Goal: Information Seeking & Learning: Learn about a topic

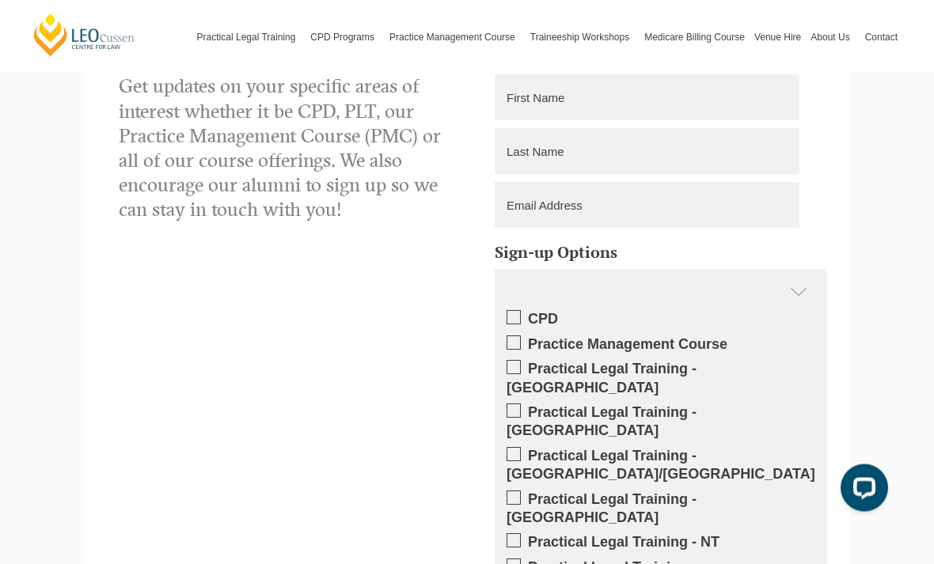
scroll to position [3470, 0]
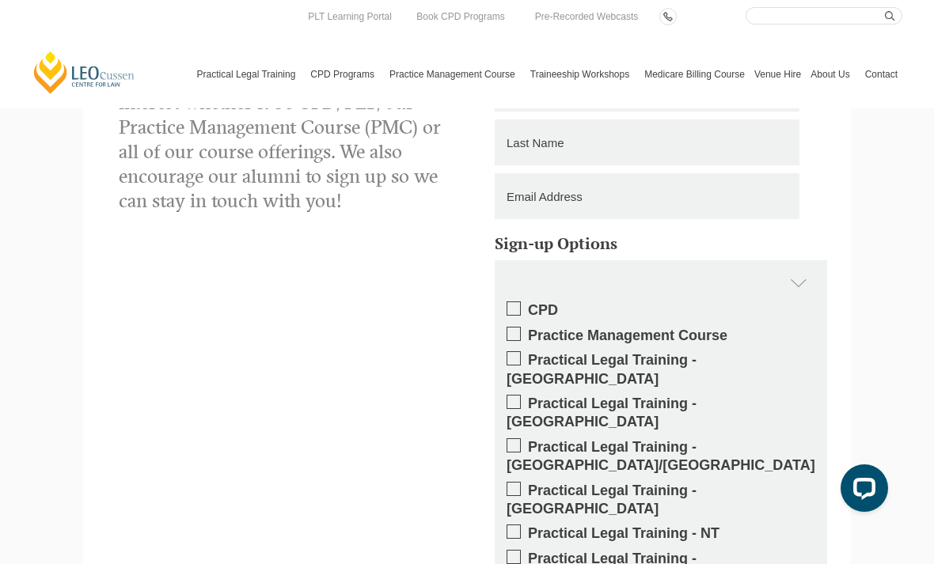
click at [242, 75] on link "Practical Legal Training" at bounding box center [249, 74] width 114 height 68
click at [0, 0] on link "PLT VIC" at bounding box center [0, 0] width 0 height 0
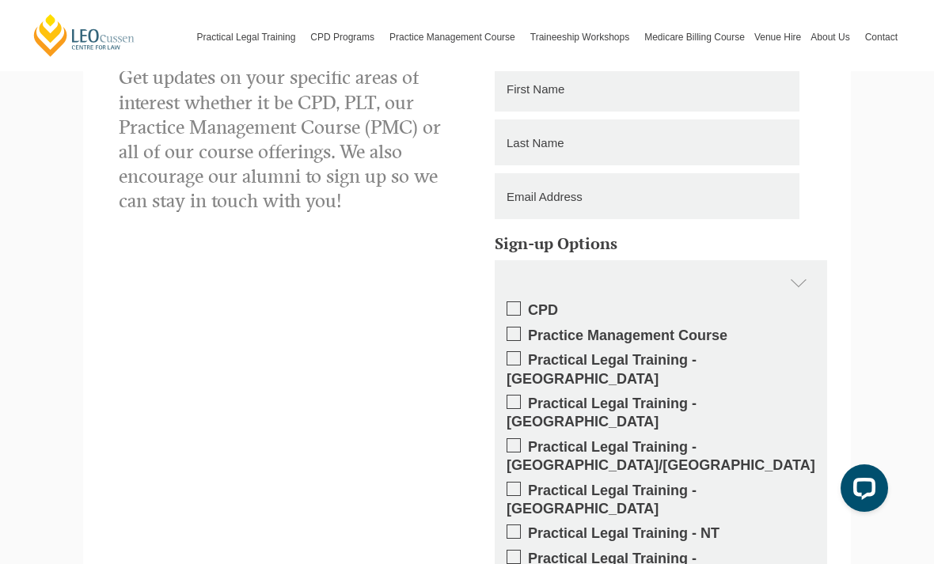
click at [0, 0] on link "PLT VIC" at bounding box center [0, 0] width 0 height 0
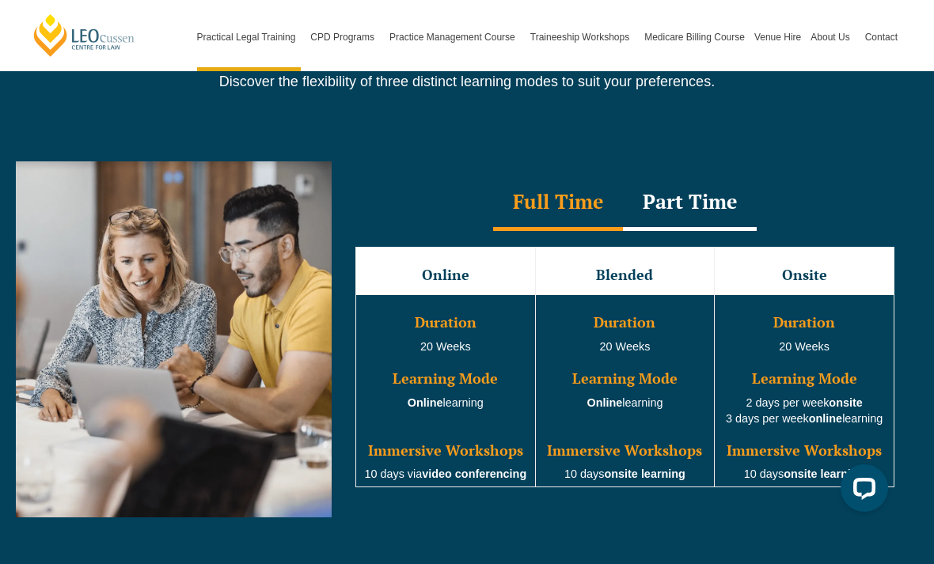
scroll to position [1400, 0]
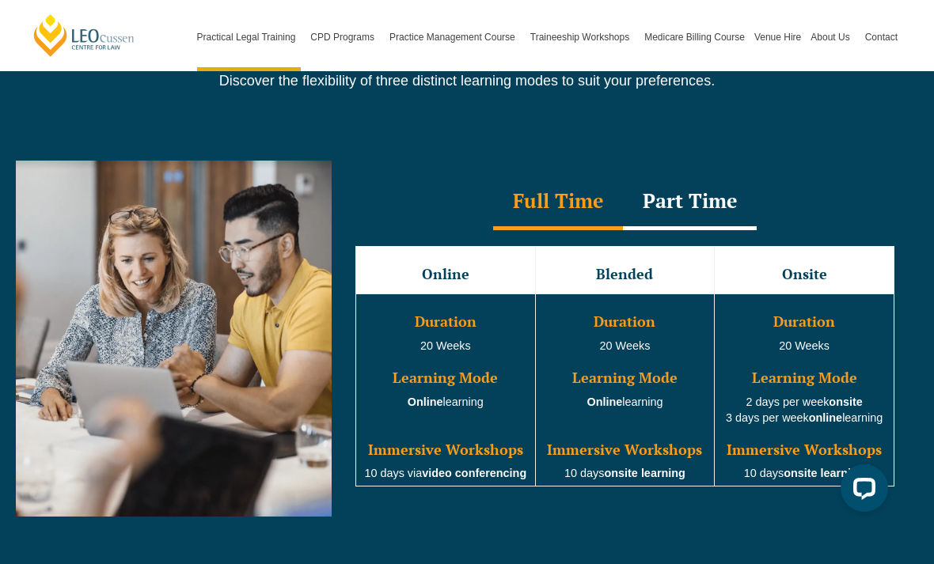
click at [720, 193] on div "Part Time" at bounding box center [690, 202] width 134 height 55
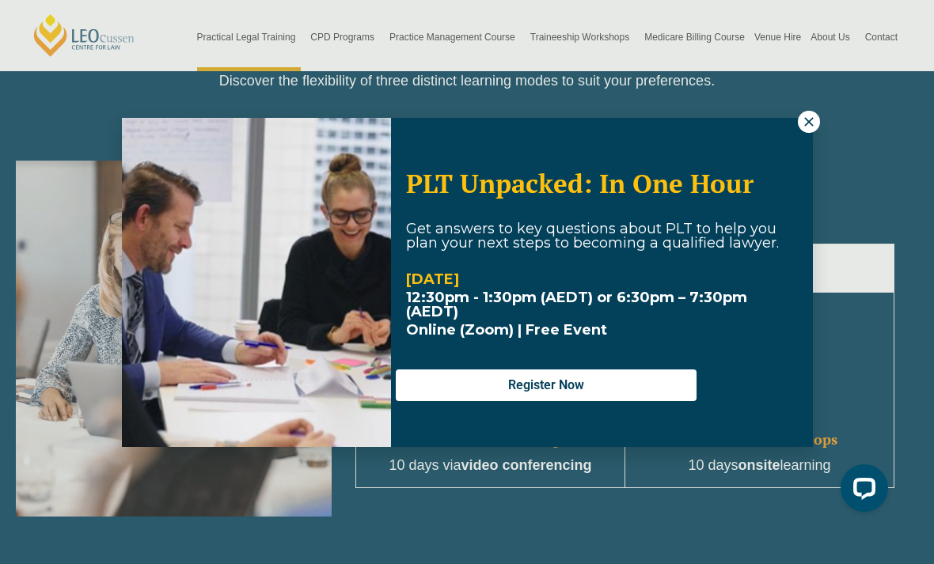
click at [810, 123] on icon at bounding box center [808, 121] width 9 height 9
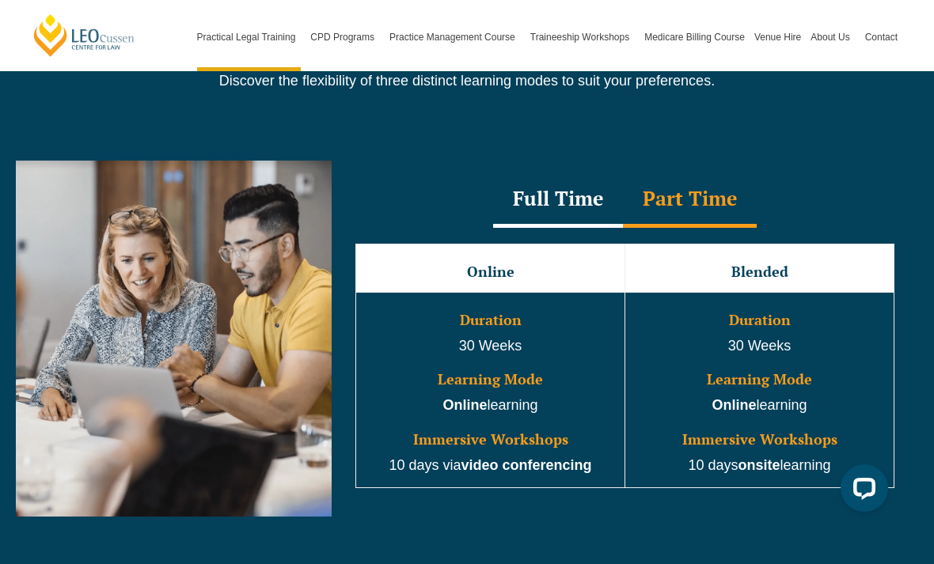
click at [588, 191] on div "Full Time" at bounding box center [558, 200] width 130 height 55
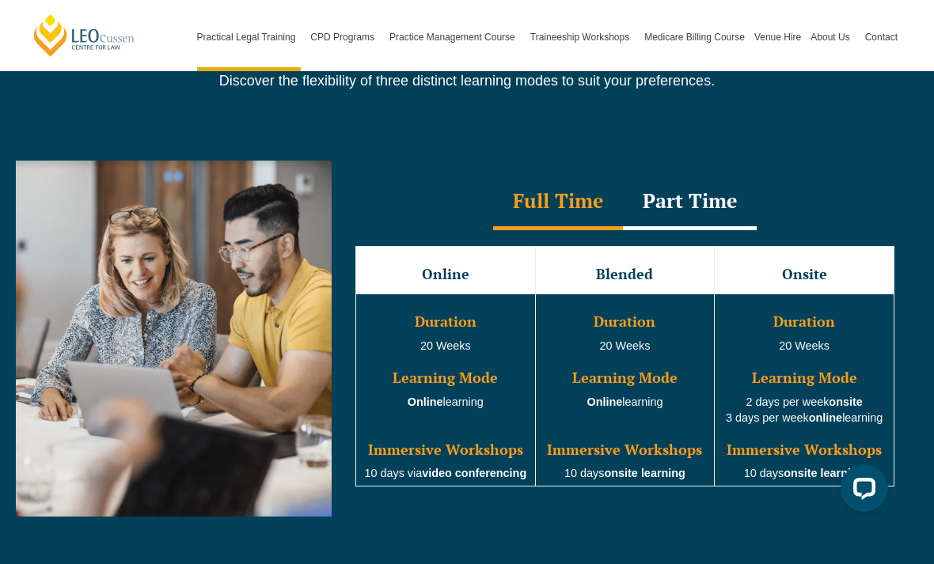
click at [707, 192] on div "Part Time" at bounding box center [690, 202] width 134 height 55
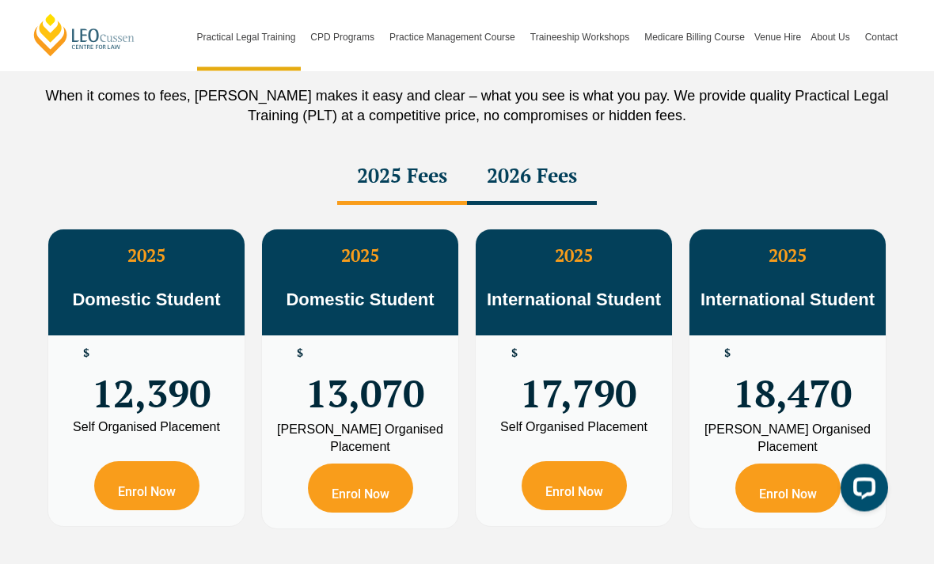
scroll to position [2809, 0]
click at [553, 162] on div "2026 Fees" at bounding box center [532, 177] width 130 height 55
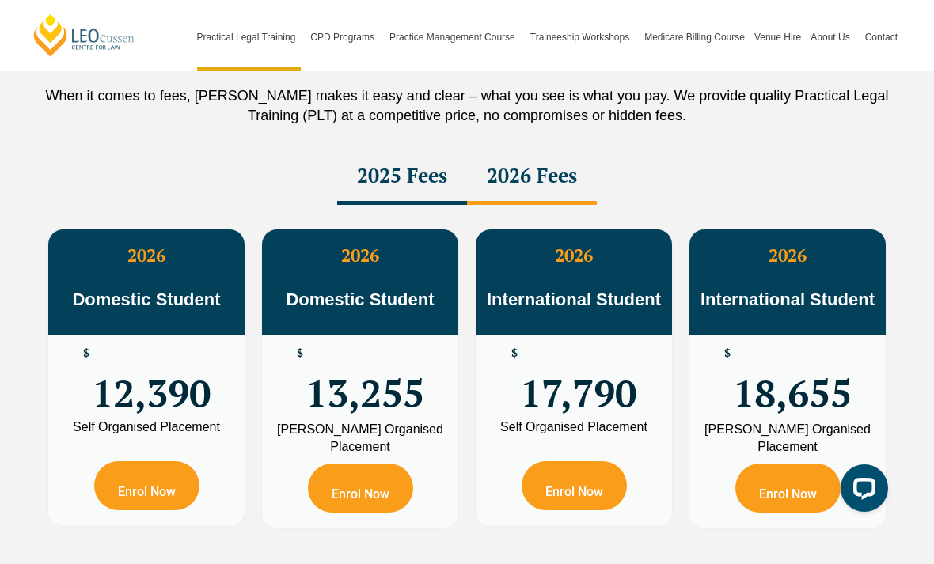
click at [423, 164] on div "2025 Fees" at bounding box center [402, 177] width 130 height 55
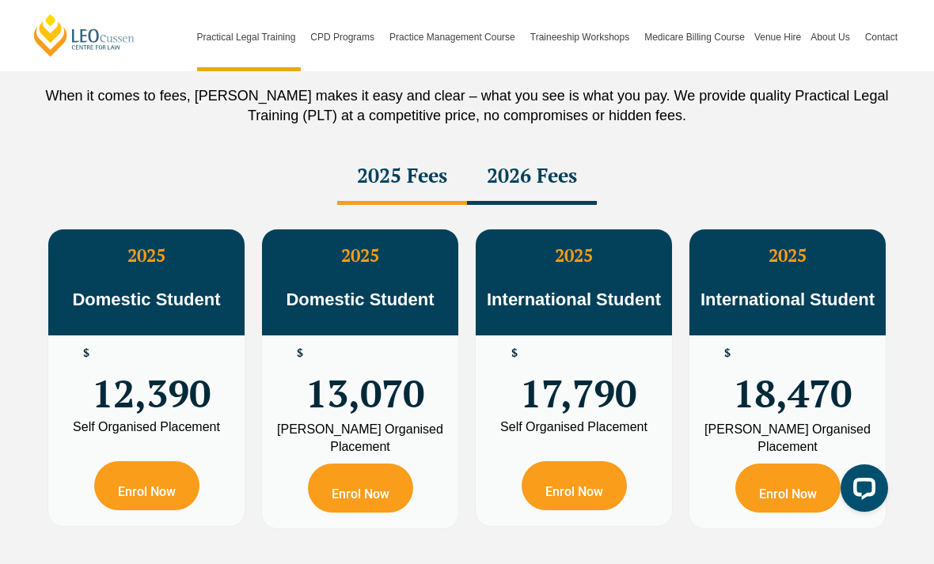
click at [587, 169] on div "2026 Fees" at bounding box center [532, 177] width 130 height 55
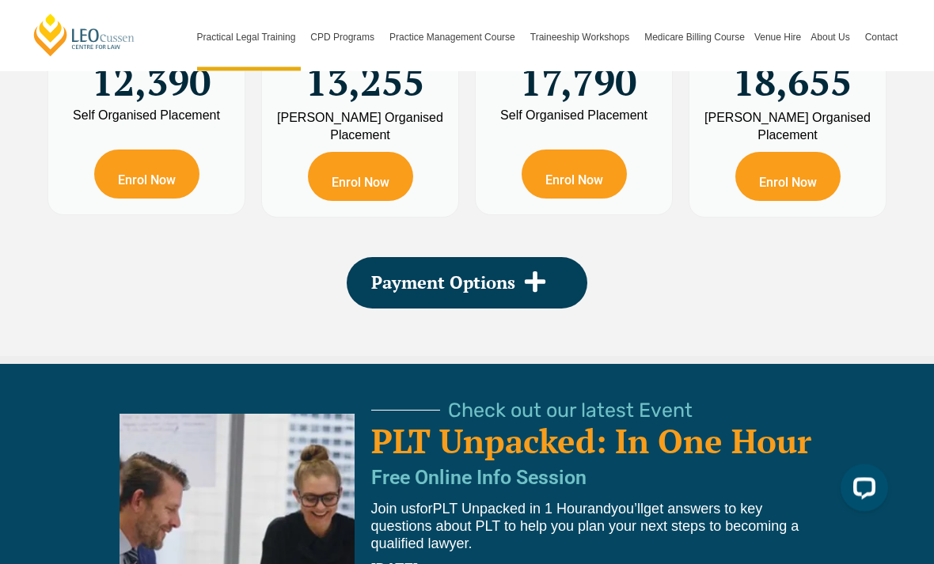
scroll to position [3208, 0]
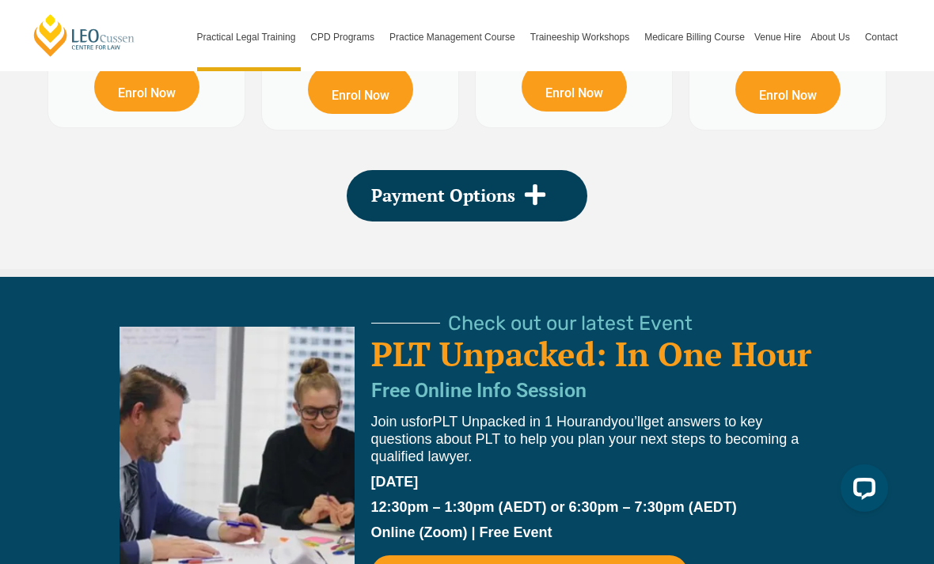
click at [517, 170] on div "Payment Options" at bounding box center [467, 195] width 241 height 51
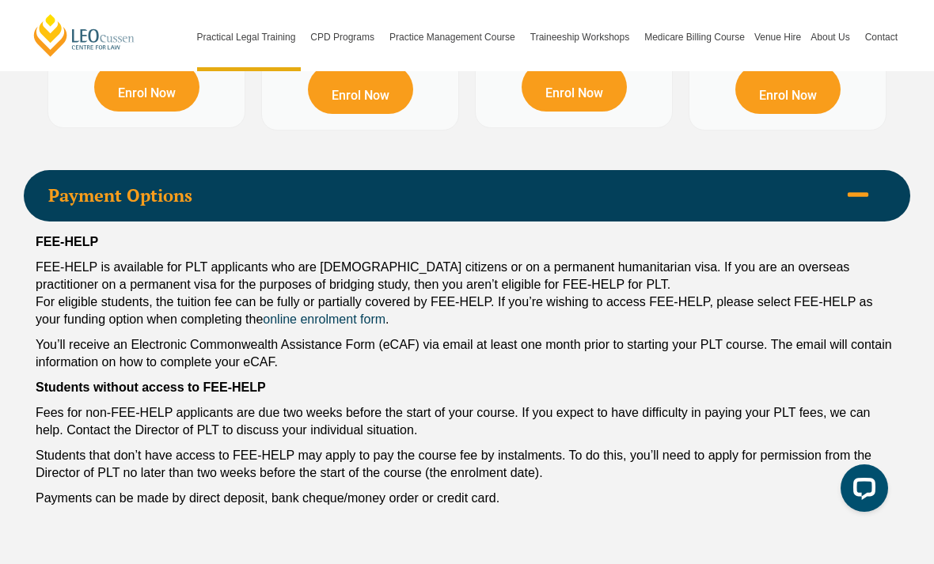
click at [866, 183] on icon at bounding box center [858, 195] width 24 height 24
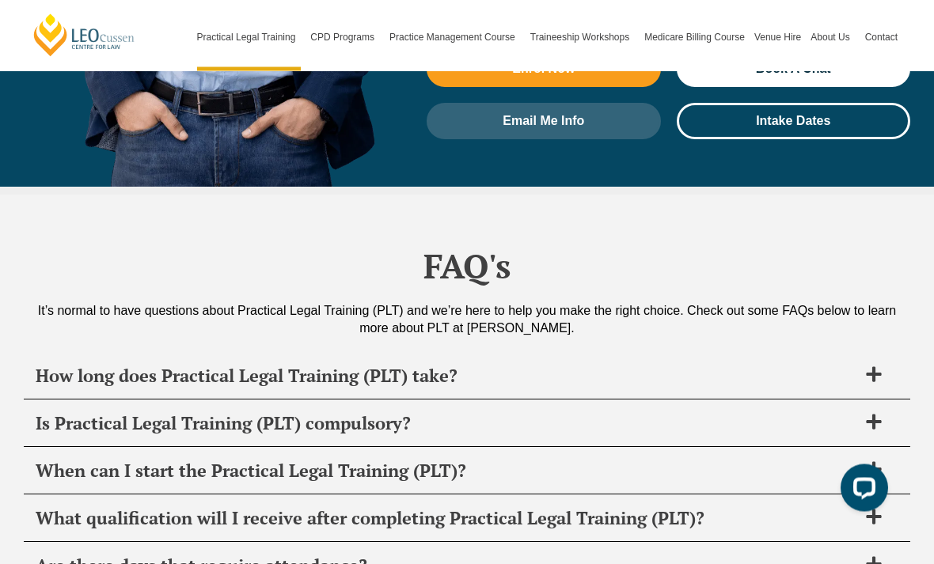
scroll to position [7430, 0]
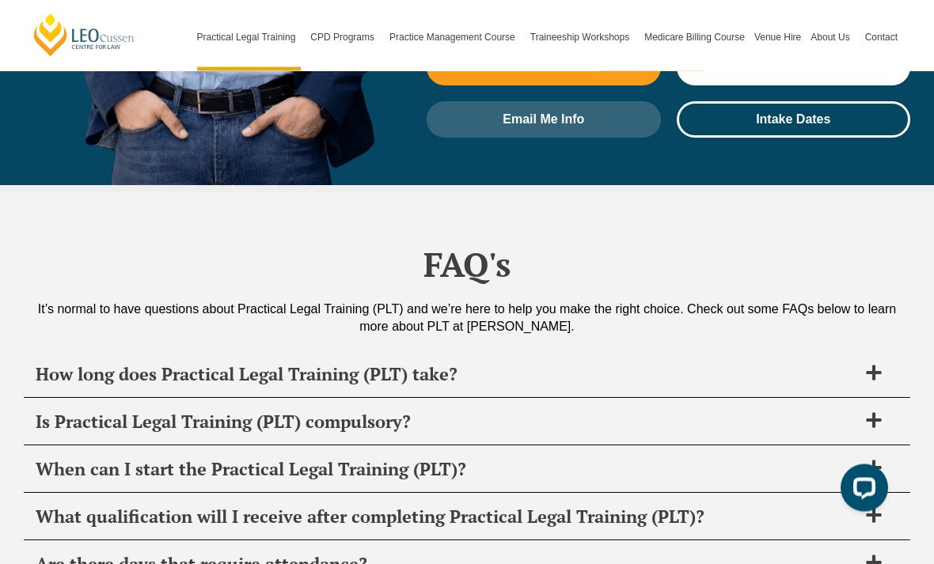
click at [864, 412] on span at bounding box center [873, 422] width 33 height 20
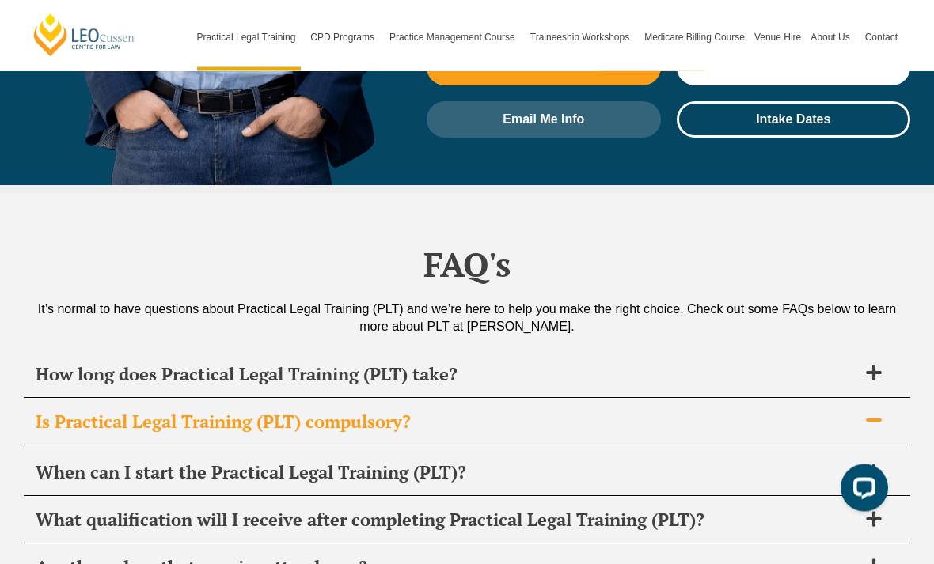
scroll to position [7431, 0]
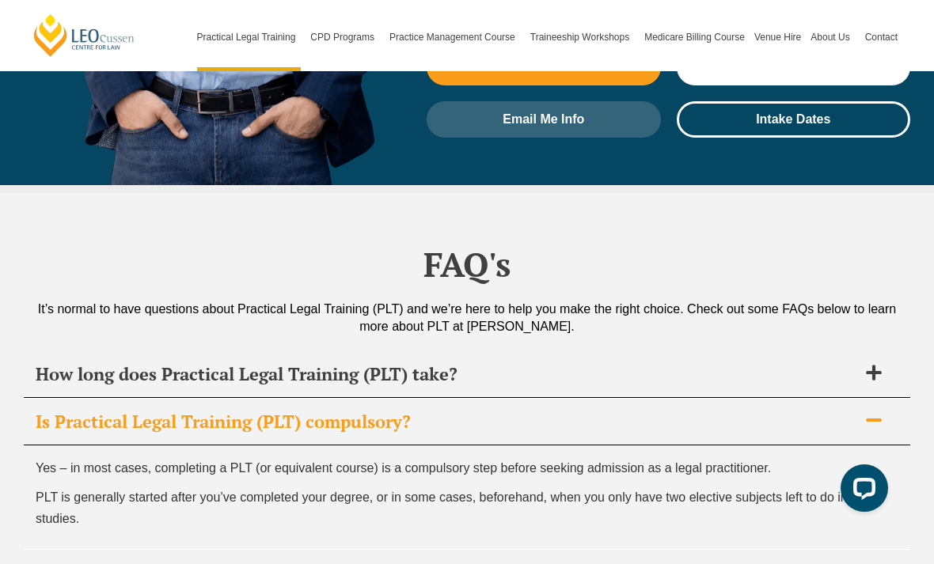
click at [872, 412] on icon at bounding box center [873, 420] width 17 height 17
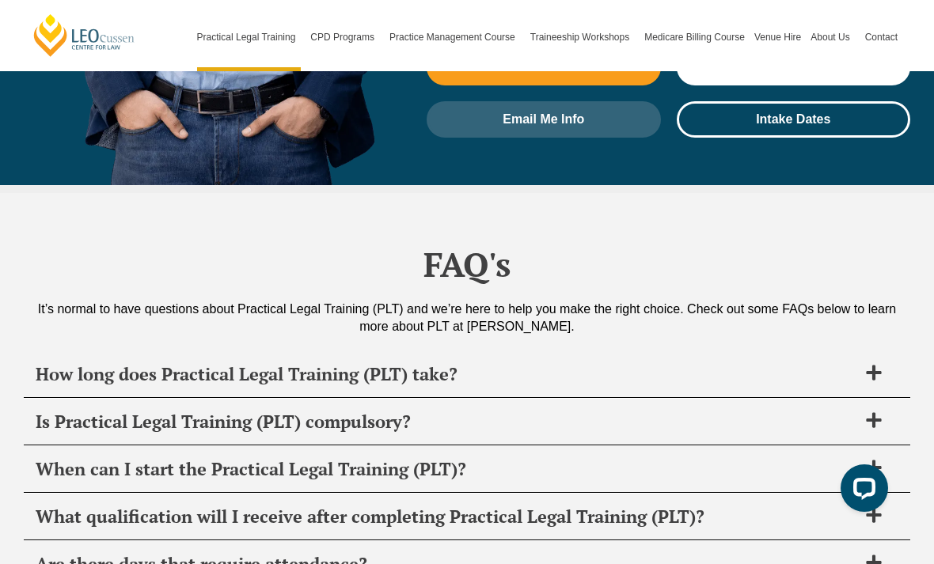
click at [879, 364] on span at bounding box center [873, 374] width 33 height 20
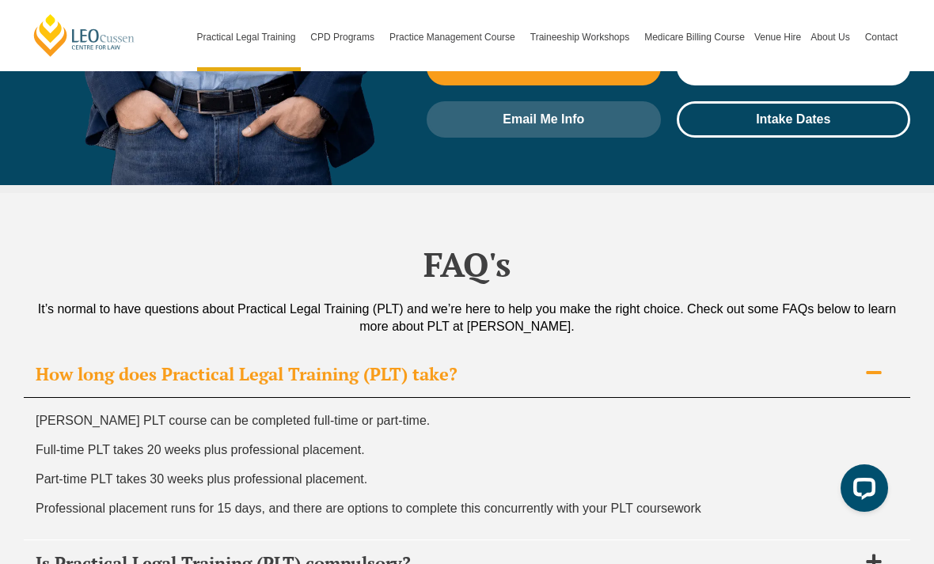
click at [877, 364] on span at bounding box center [873, 374] width 33 height 20
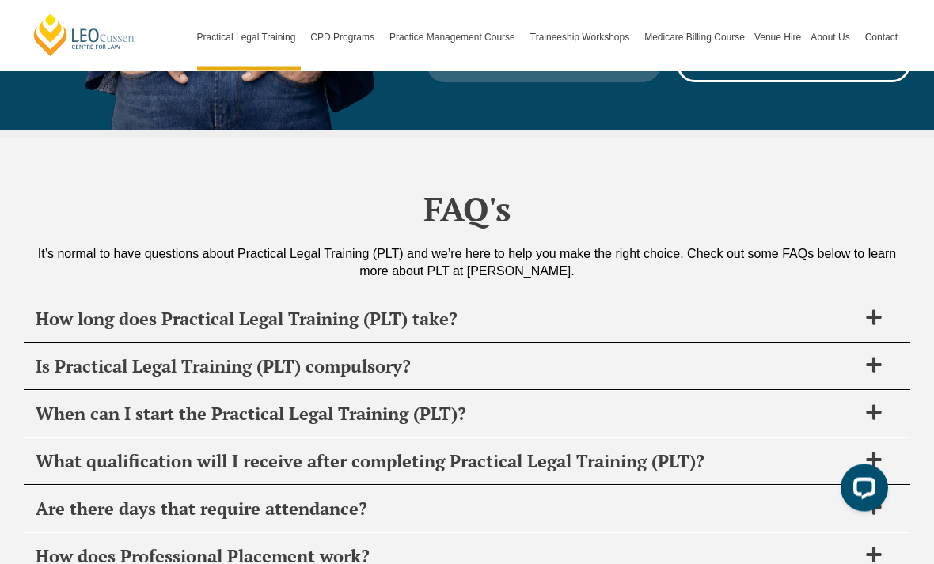
scroll to position [7482, 0]
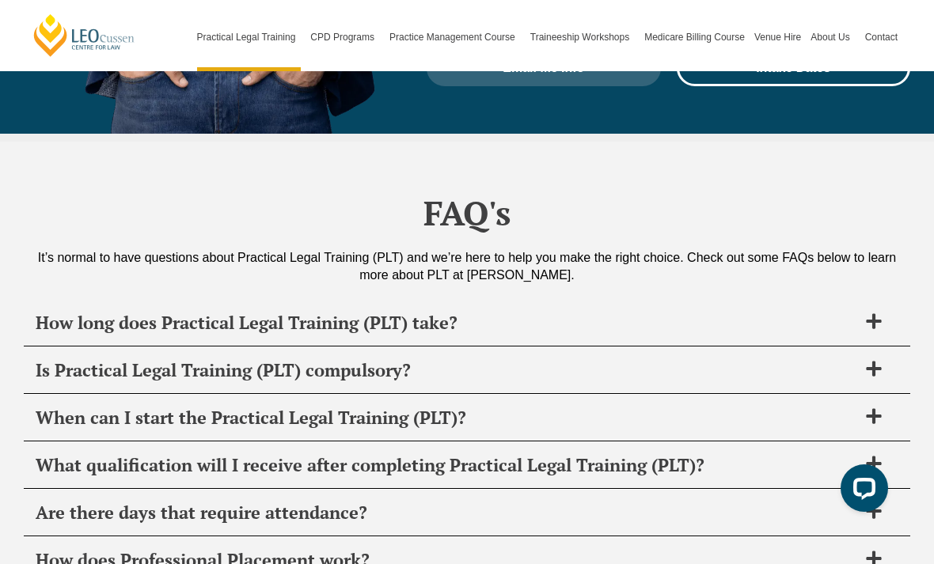
click at [856, 454] on h2 "What qualification will I receive after completing Practical Legal Training (PL…" at bounding box center [447, 465] width 822 height 22
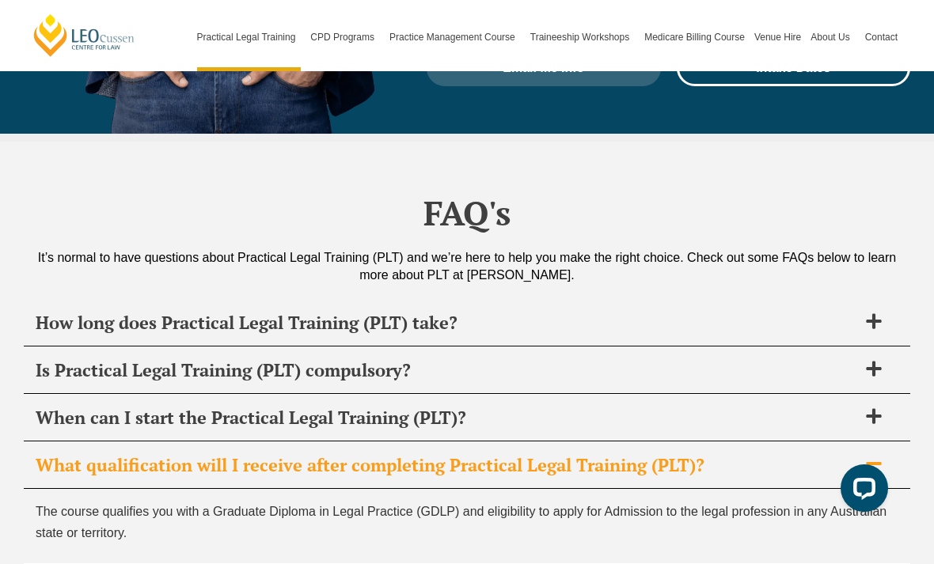
click at [854, 454] on h2 "What qualification will I receive after completing Practical Legal Training (PL…" at bounding box center [447, 465] width 822 height 22
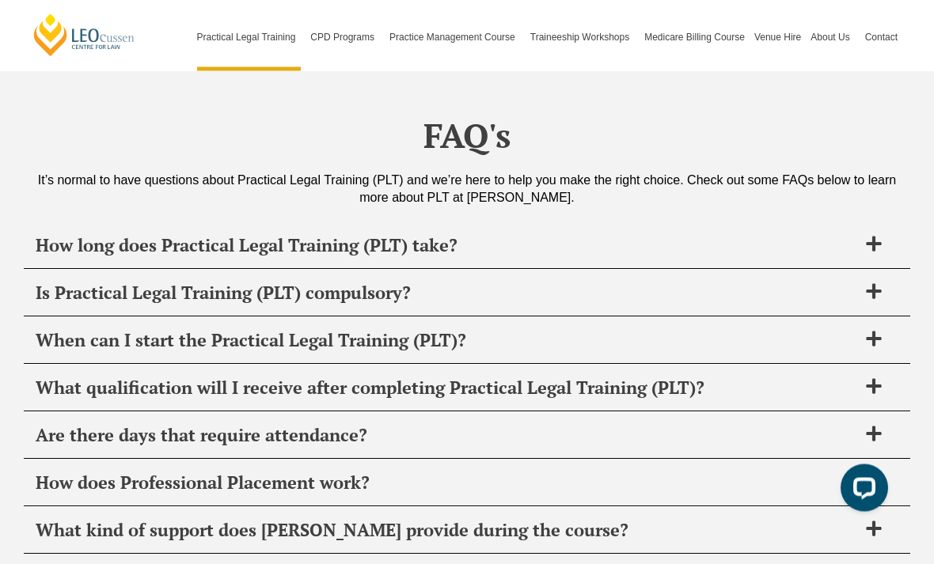
scroll to position [7562, 0]
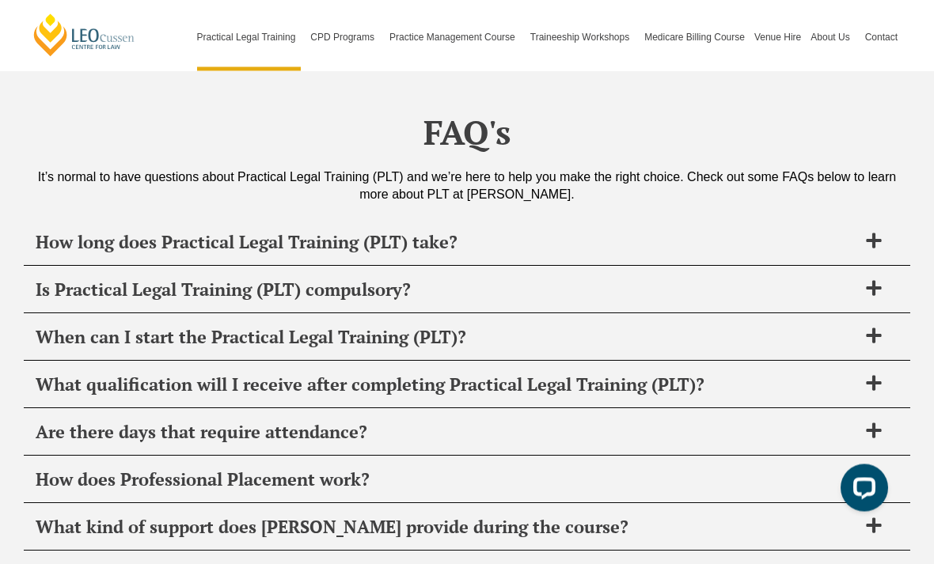
click at [855, 410] on div "Are there days that require attendance?" at bounding box center [467, 433] width 887 height 47
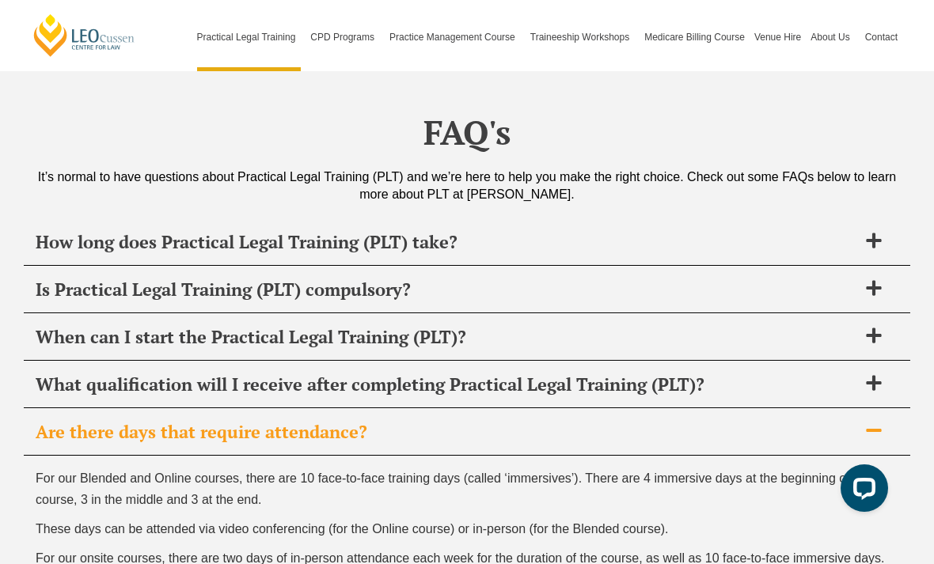
click at [885, 422] on span at bounding box center [873, 432] width 33 height 20
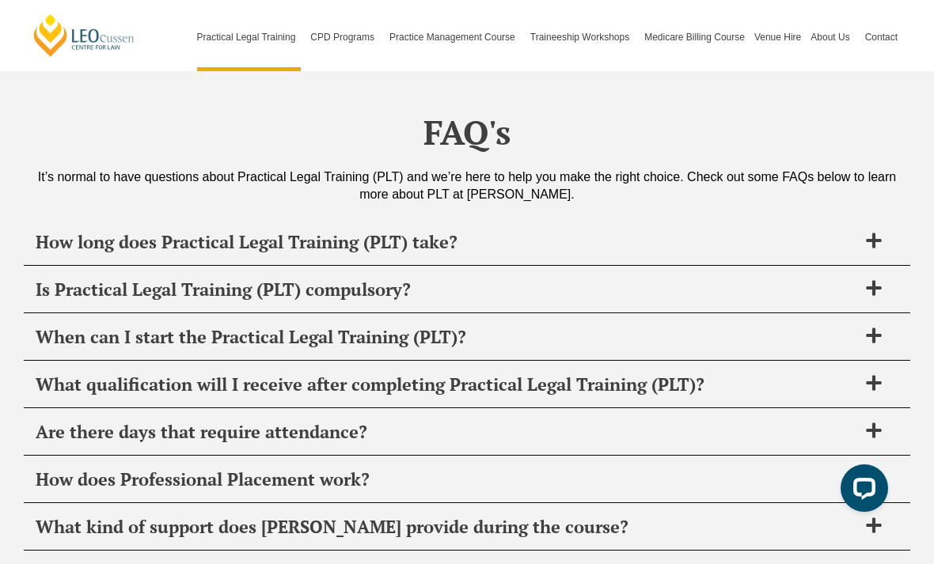
click at [843, 469] on h2 "How does Professional Placement work?" at bounding box center [447, 480] width 822 height 22
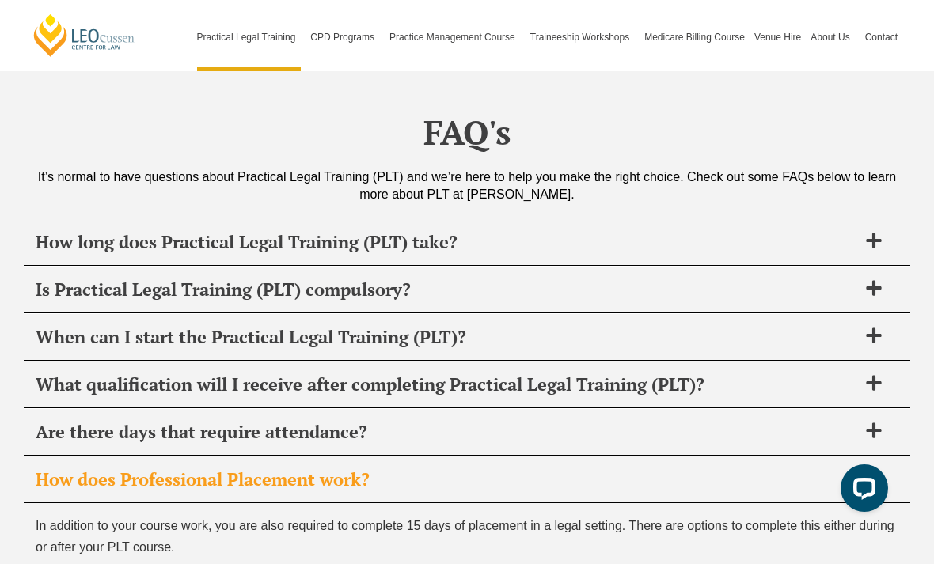
click at [873, 469] on icon at bounding box center [873, 477] width 17 height 17
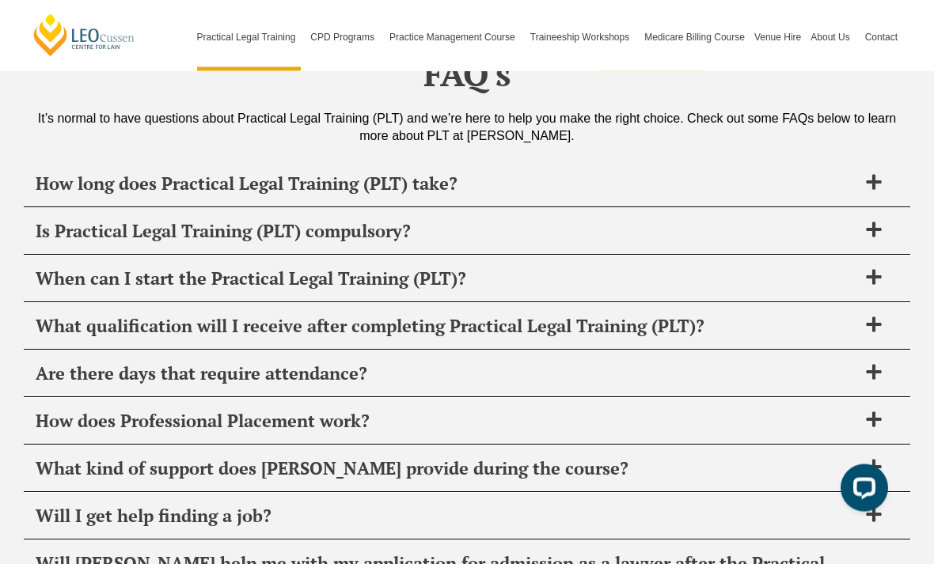
scroll to position [7623, 0]
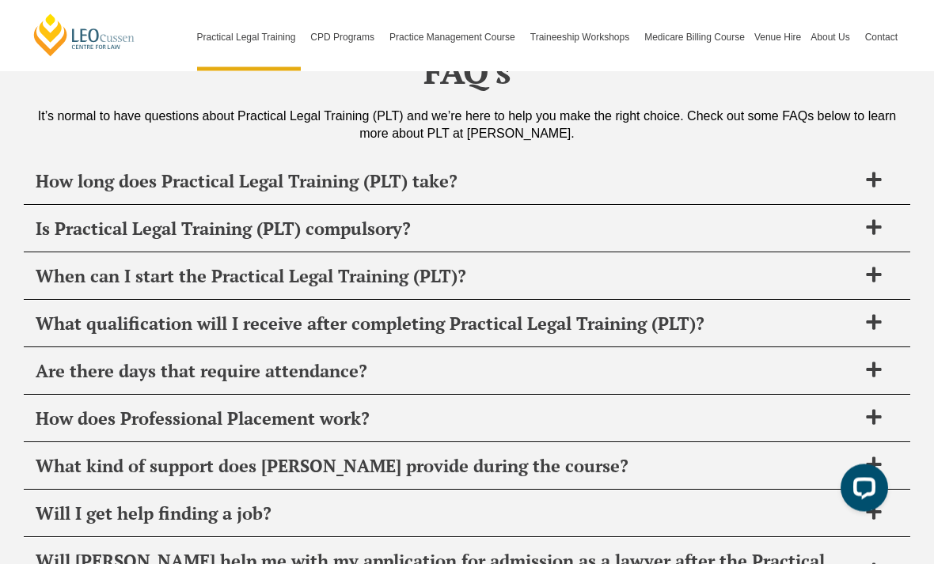
click at [841, 503] on h2 "Will I get help finding a job?" at bounding box center [447, 514] width 822 height 22
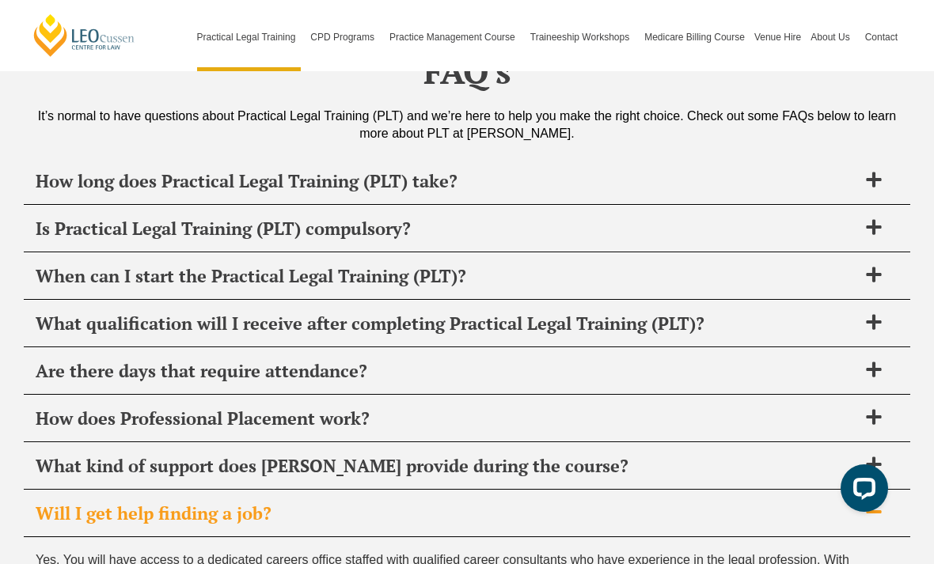
click at [839, 503] on h2 "Will I get help finding a job?" at bounding box center [447, 514] width 822 height 22
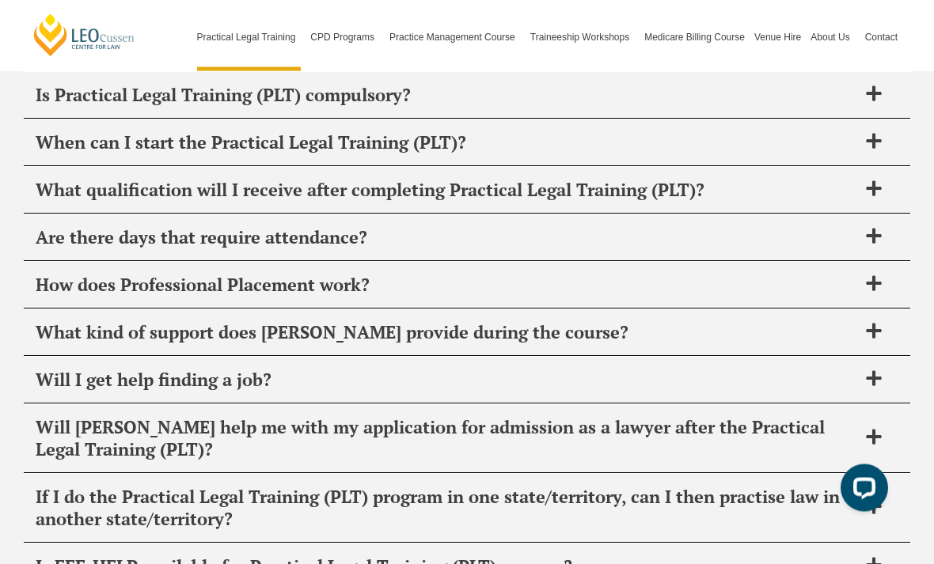
scroll to position [7771, 0]
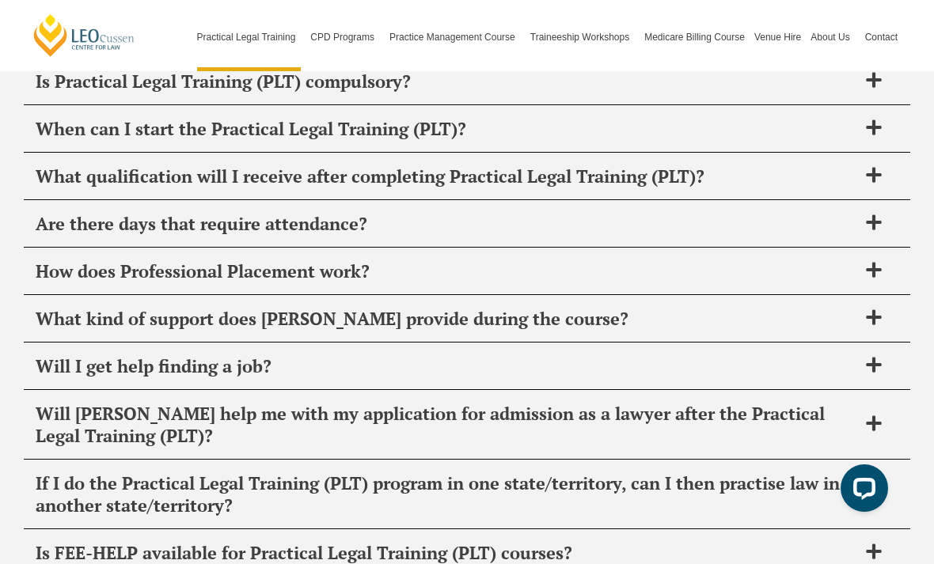
click at [846, 403] on h2 "Will Leo Cussen help me with my application for admission as a lawyer after the…" at bounding box center [447, 425] width 822 height 44
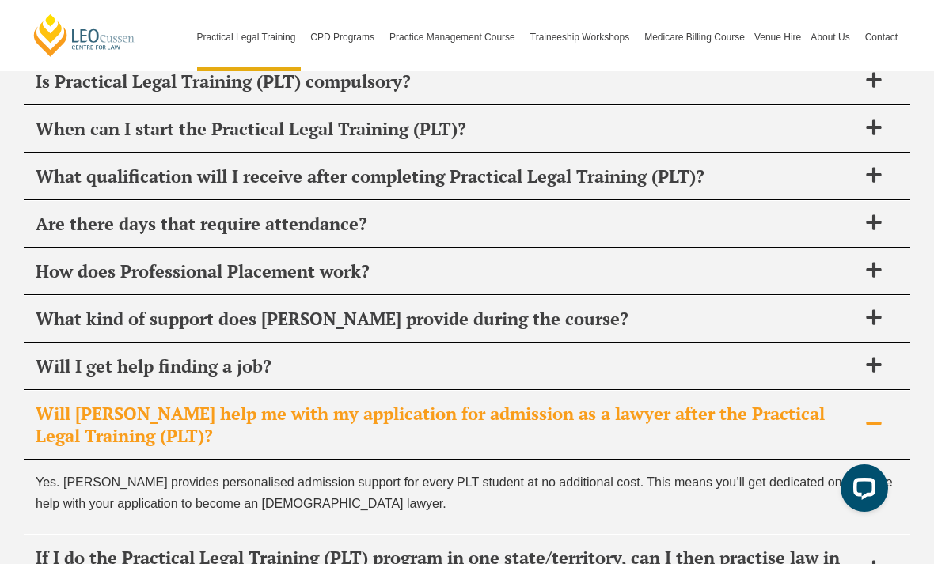
click at [868, 415] on icon at bounding box center [873, 423] width 17 height 17
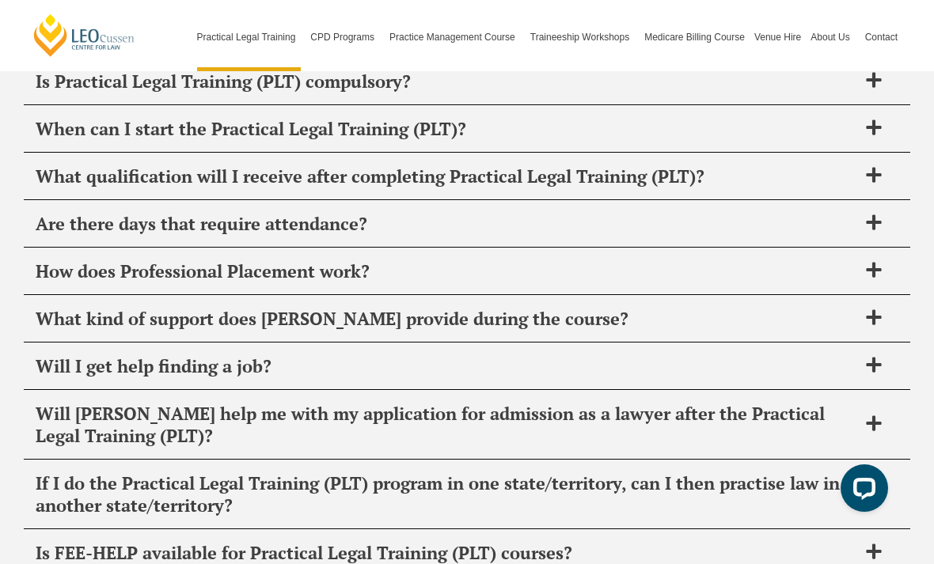
click at [850, 473] on h2 "If I do the Practical Legal Training (PLT) program in one state/territory, can …" at bounding box center [447, 495] width 822 height 44
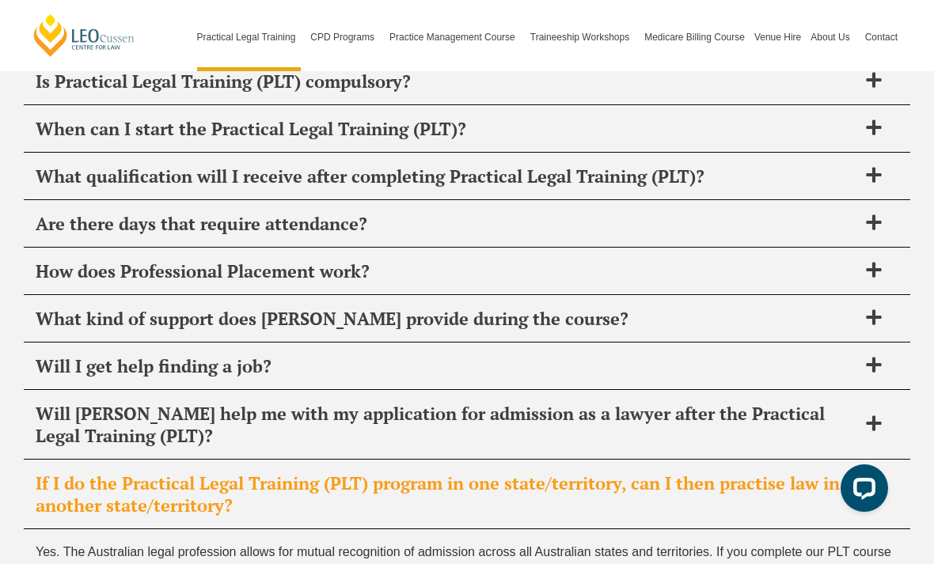
click at [851, 473] on h2 "If I do the Practical Legal Training (PLT) program in one state/territory, can …" at bounding box center [447, 495] width 822 height 44
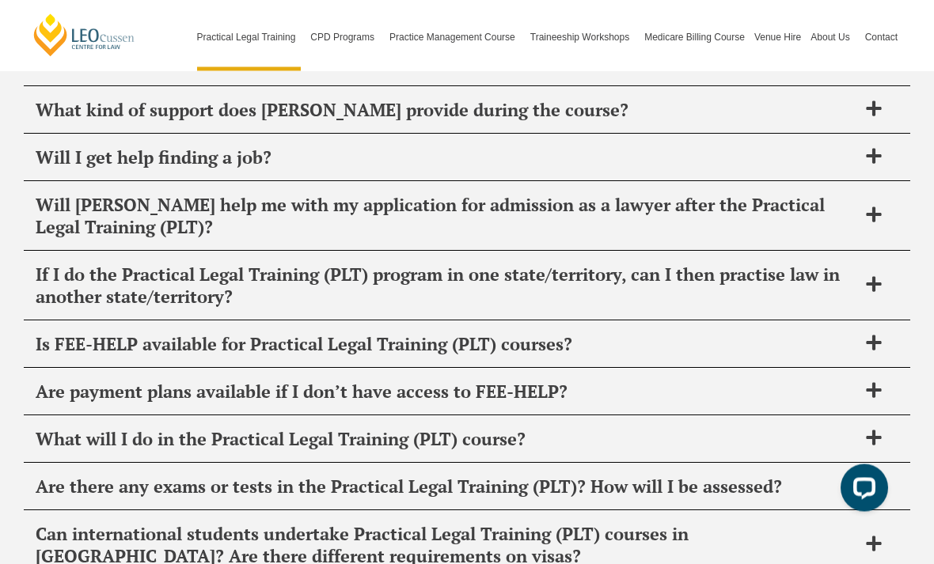
scroll to position [7980, 0]
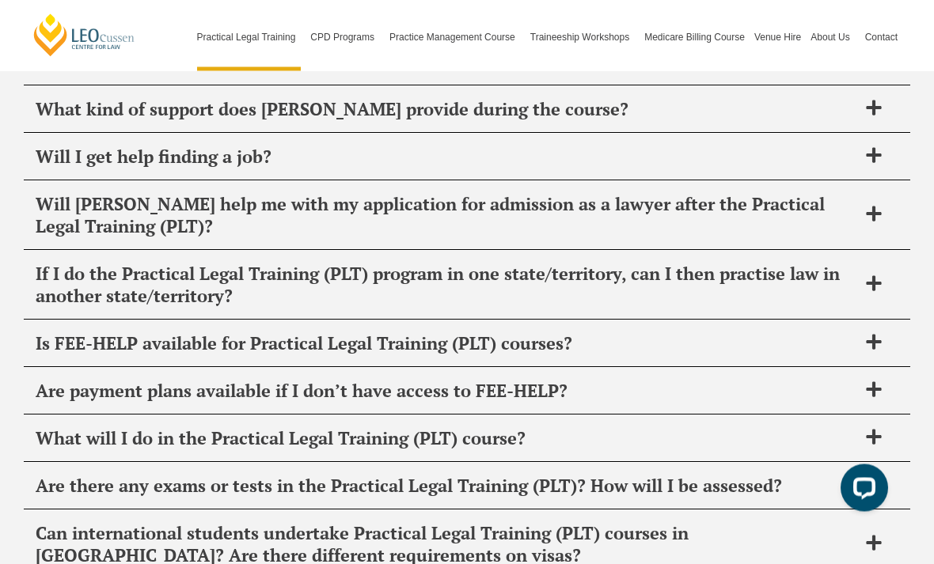
click at [853, 476] on h2 "Are there any exams or tests in the Practical Legal Training (PLT)? How will I …" at bounding box center [447, 487] width 822 height 22
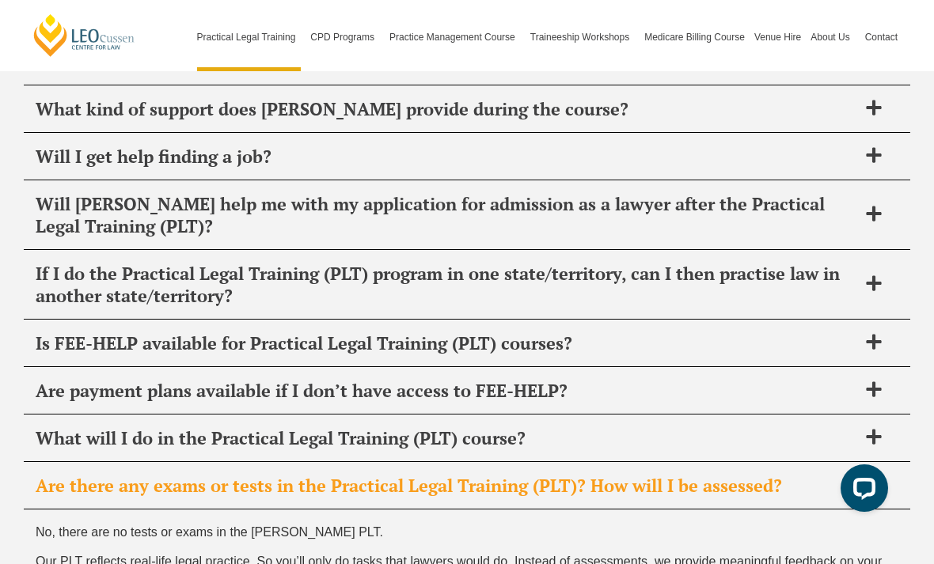
click at [853, 475] on h2 "Are there any exams or tests in the Practical Legal Training (PLT)? How will I …" at bounding box center [447, 486] width 822 height 22
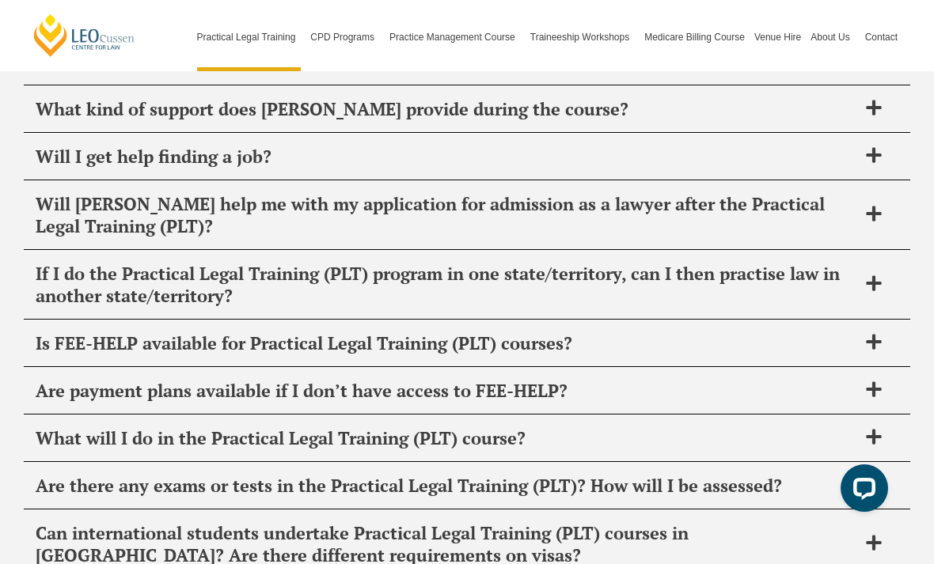
click at [839, 511] on div "Can international students undertake Practical Legal Training (PLT) courses in …" at bounding box center [467, 545] width 887 height 69
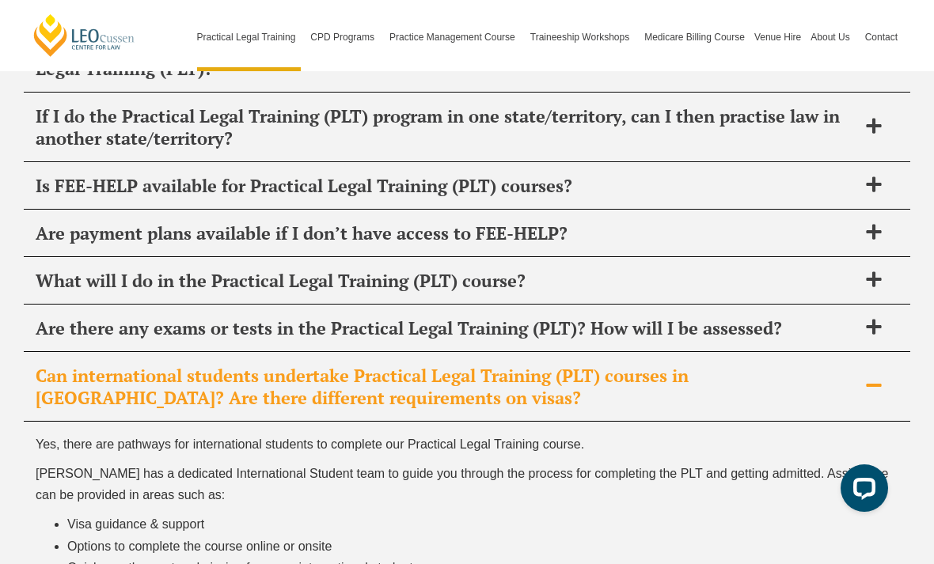
scroll to position [8156, 0]
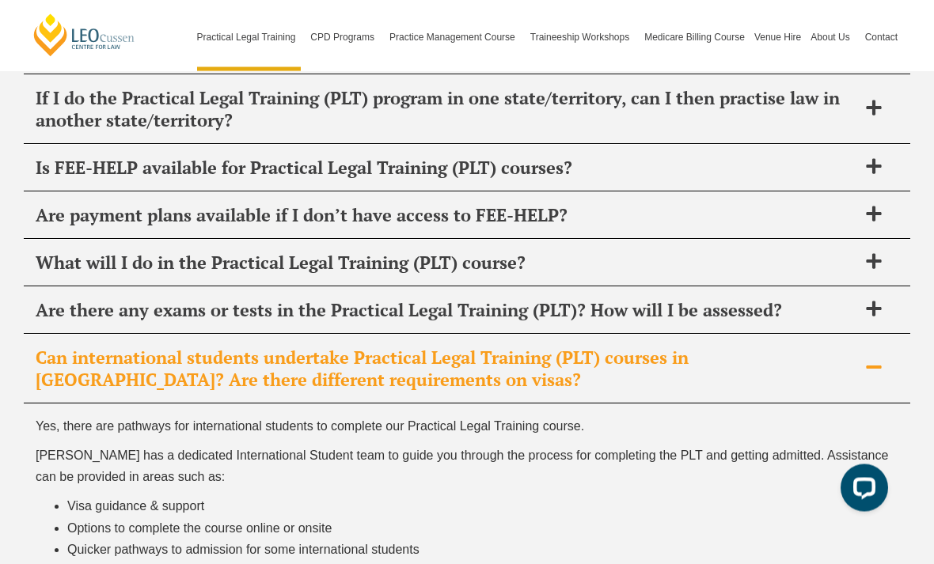
click at [890, 336] on div "Can international students undertake Practical Legal Training (PLT) courses in …" at bounding box center [467, 370] width 887 height 69
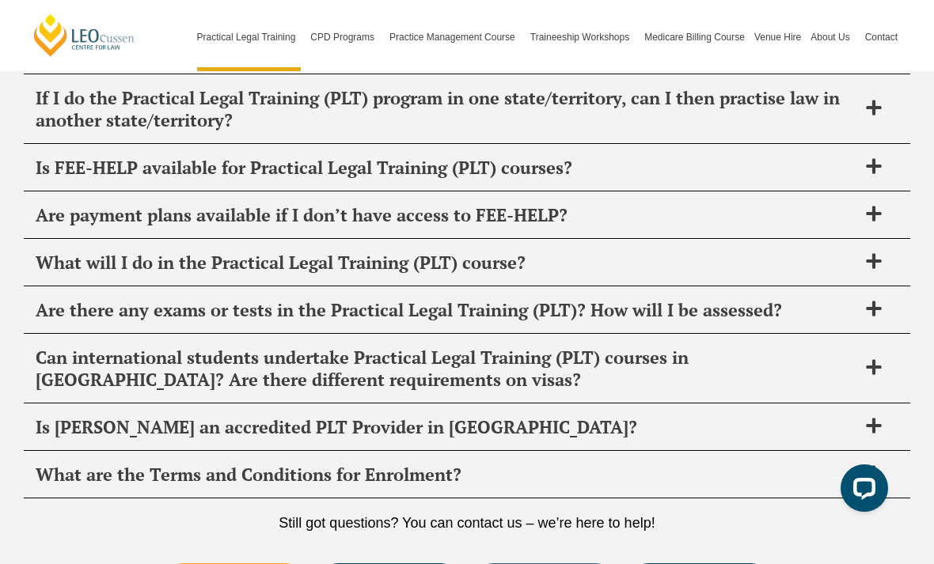
click at [870, 417] on icon at bounding box center [873, 425] width 17 height 17
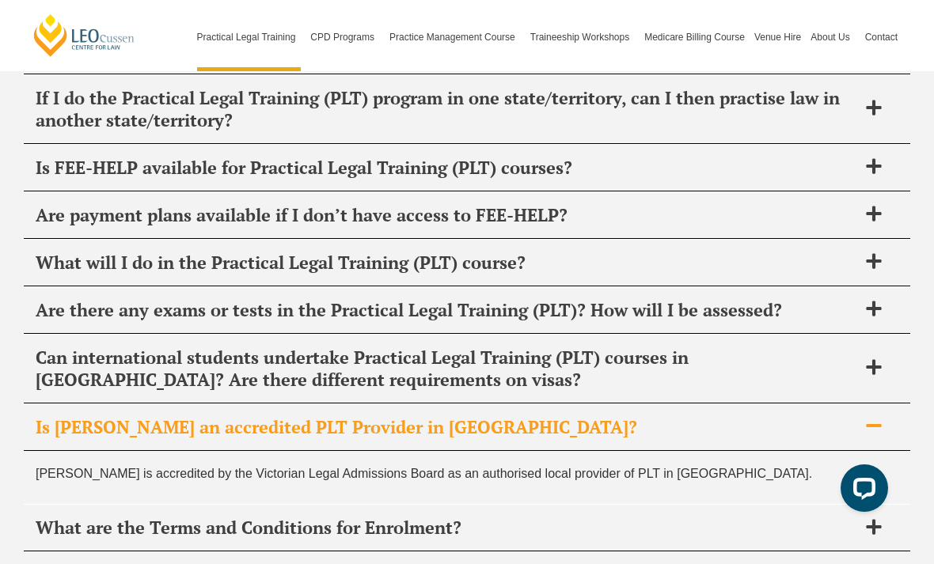
click at [870, 417] on icon at bounding box center [873, 425] width 17 height 17
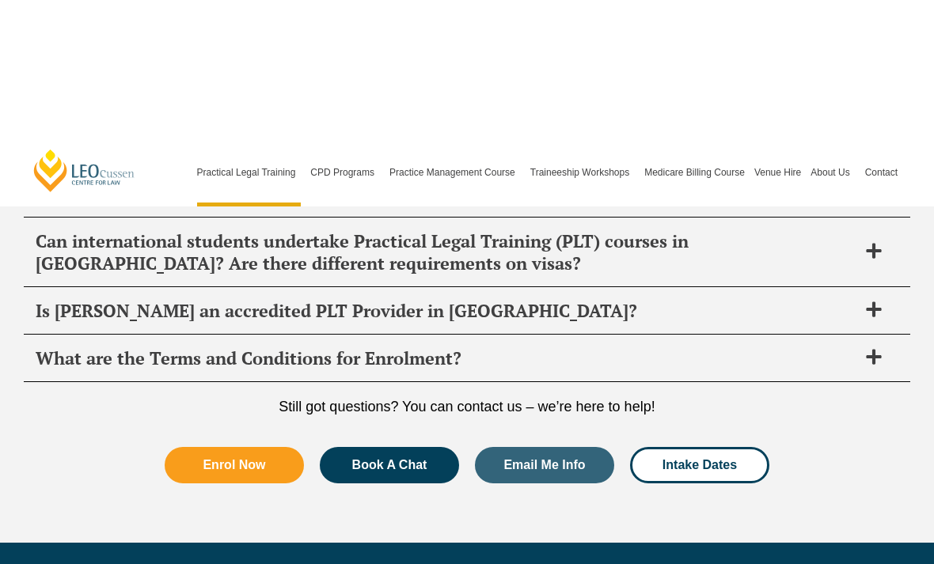
scroll to position [8175, 0]
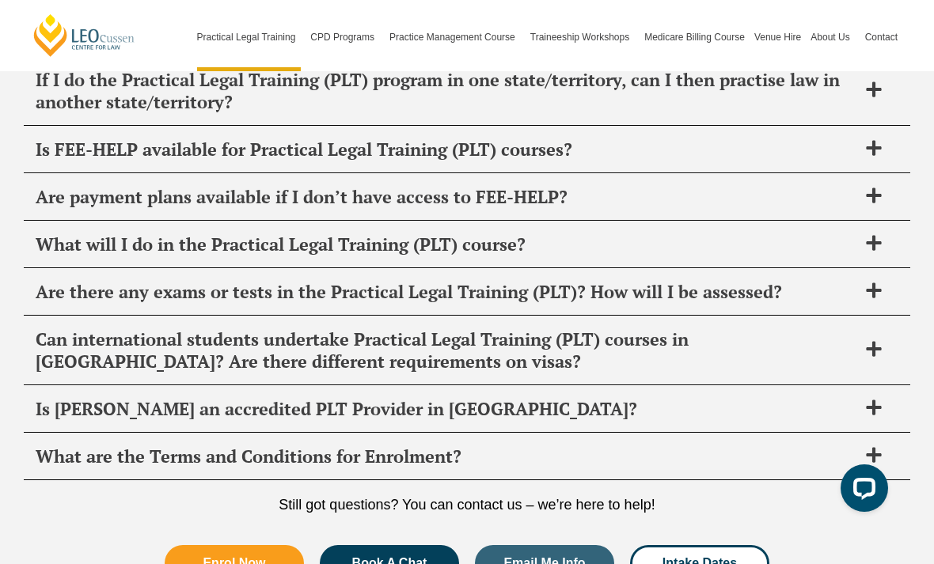
click at [872, 434] on div "What are the Terms and Conditions for Enrolment?" at bounding box center [467, 457] width 887 height 47
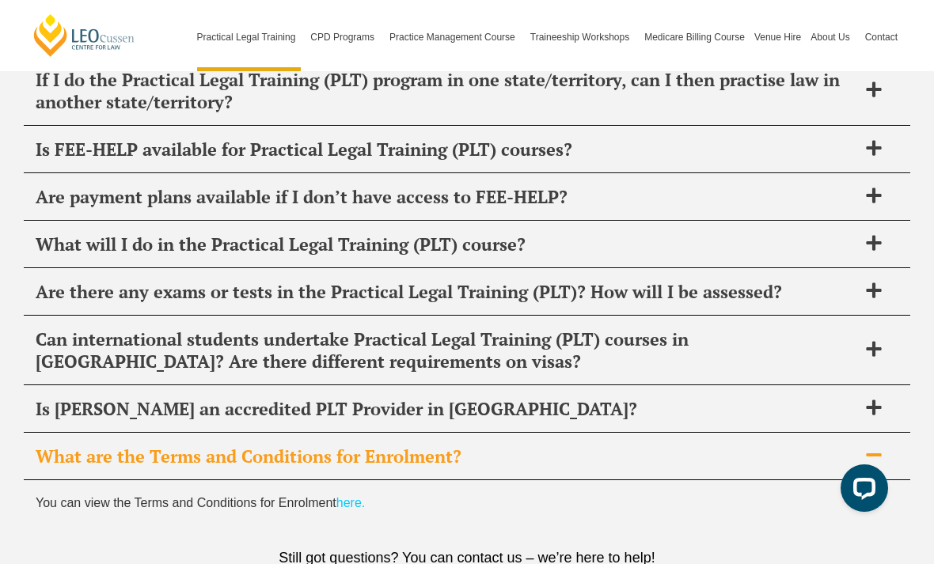
click at [868, 446] on icon at bounding box center [873, 454] width 17 height 17
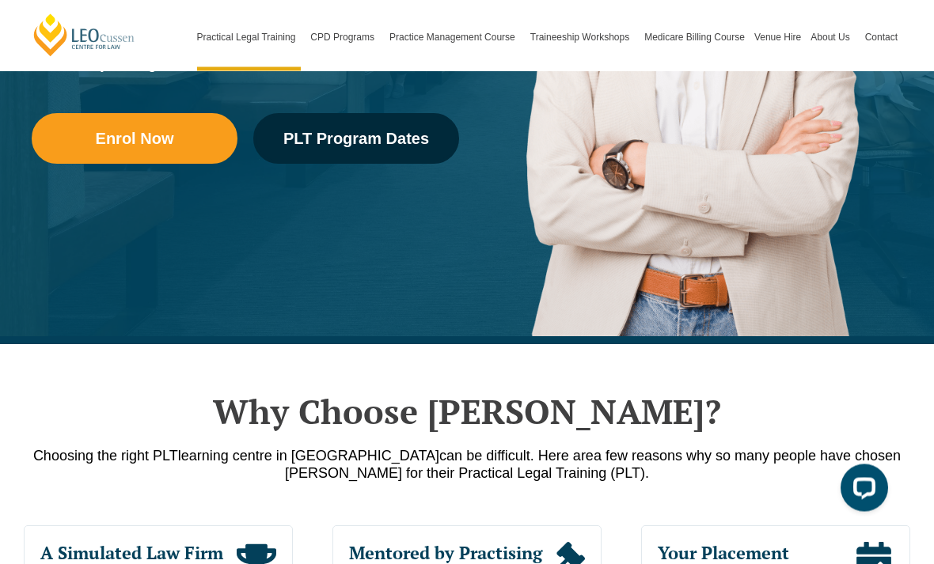
scroll to position [0, 0]
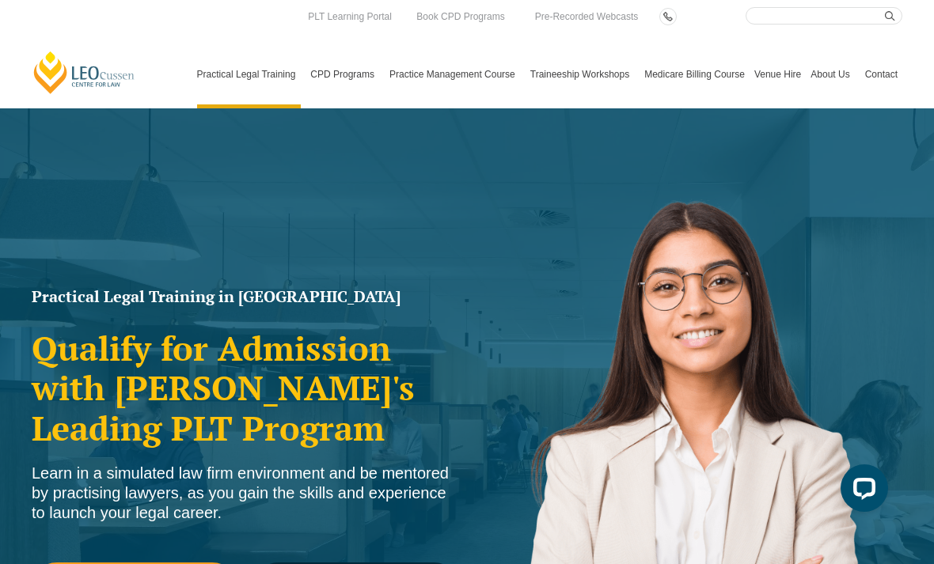
click at [0, 0] on link "PLT Single Topics" at bounding box center [0, 0] width 0 height 0
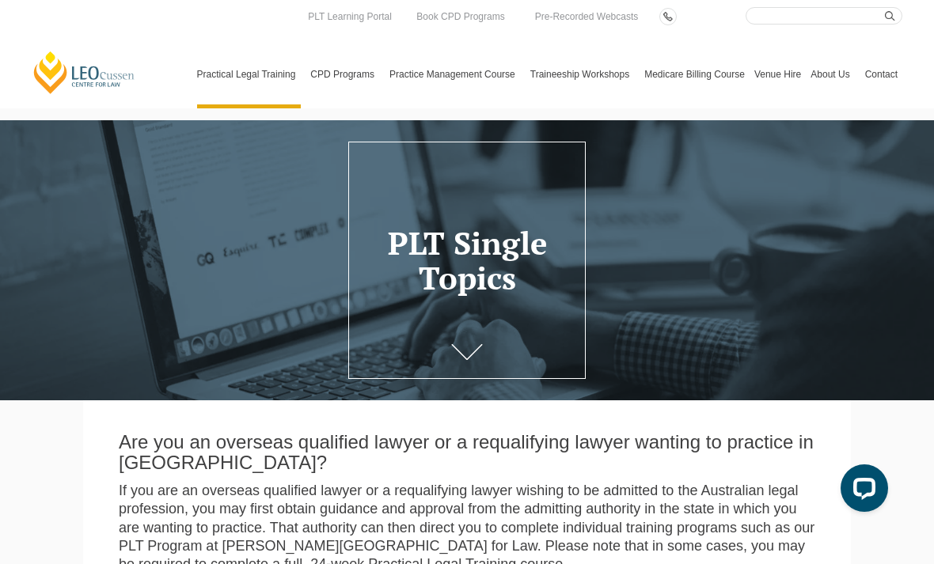
click at [0, 0] on link "2025 PLT Program Guide" at bounding box center [0, 0] width 0 height 0
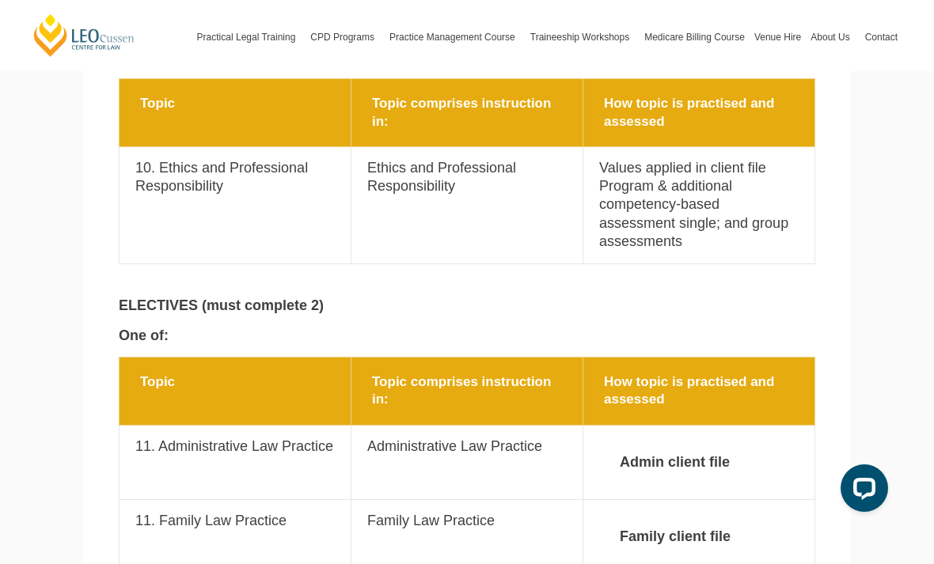
scroll to position [2668, 0]
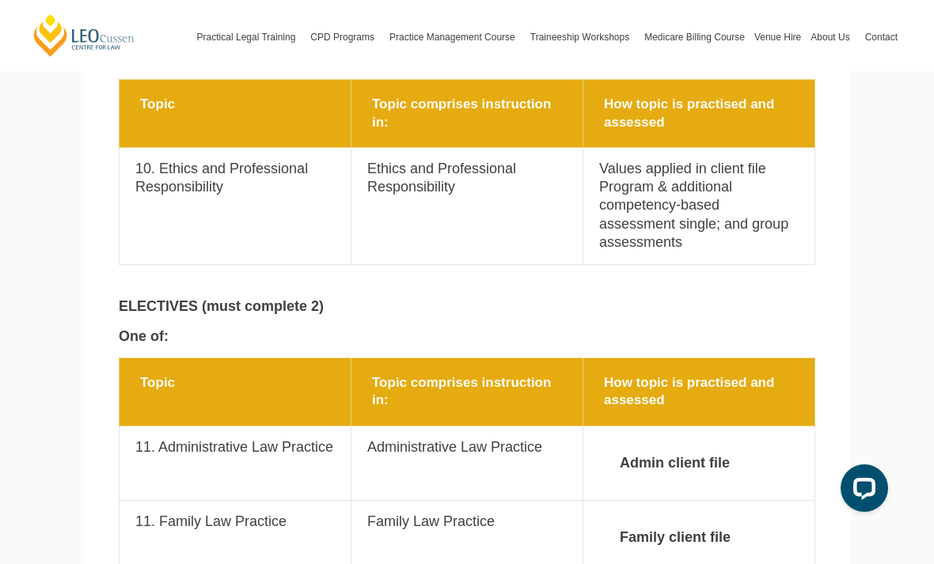
click at [678, 513] on strong "Family client file" at bounding box center [698, 538] width 199 height 50
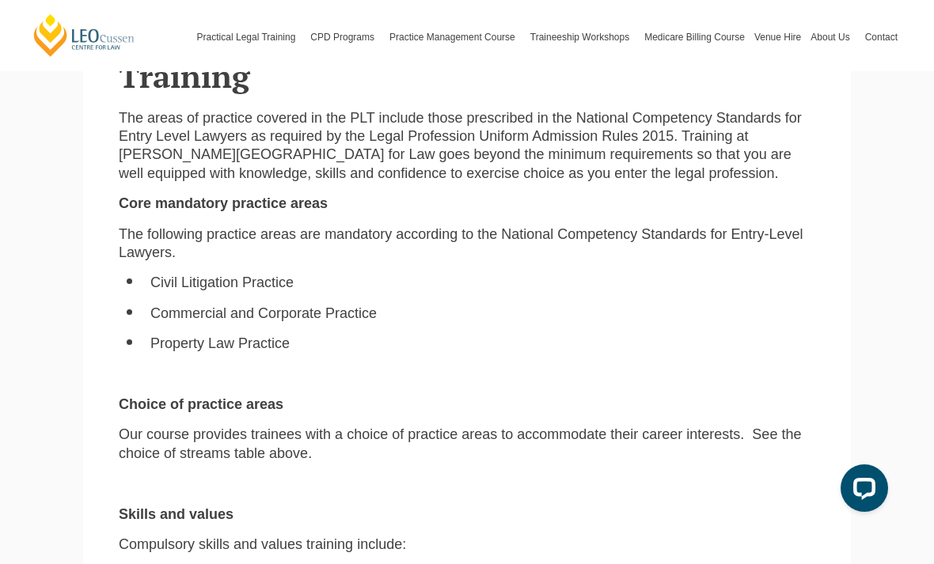
scroll to position [4180, 0]
